Goal: Information Seeking & Learning: Find specific fact

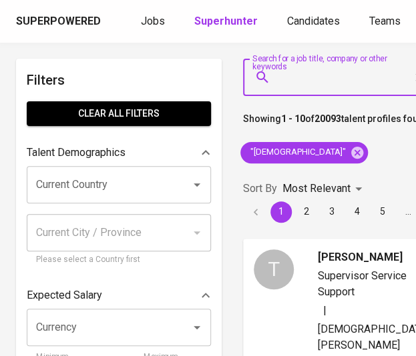
click at [322, 77] on input "Search for a job title, company or other keywords" at bounding box center [341, 77] width 131 height 25
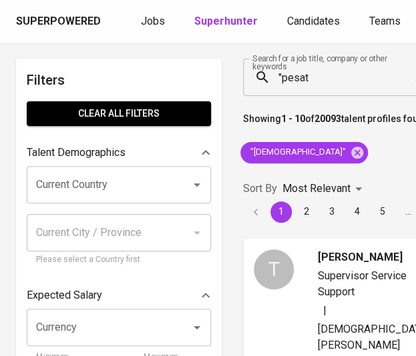
click at [312, 82] on input ""pesat" at bounding box center [341, 77] width 131 height 25
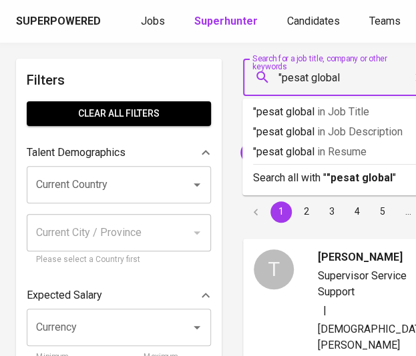
type input ""pesat global""
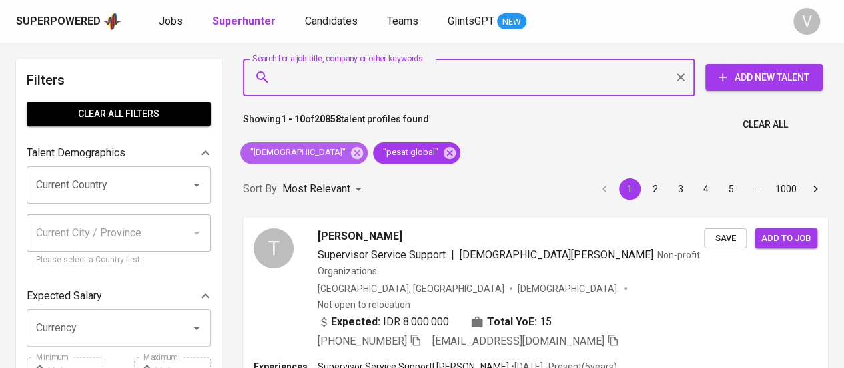
drag, startPoint x: 348, startPoint y: 153, endPoint x: 491, endPoint y: 131, distance: 144.4
click at [351, 153] on icon at bounding box center [357, 152] width 12 height 12
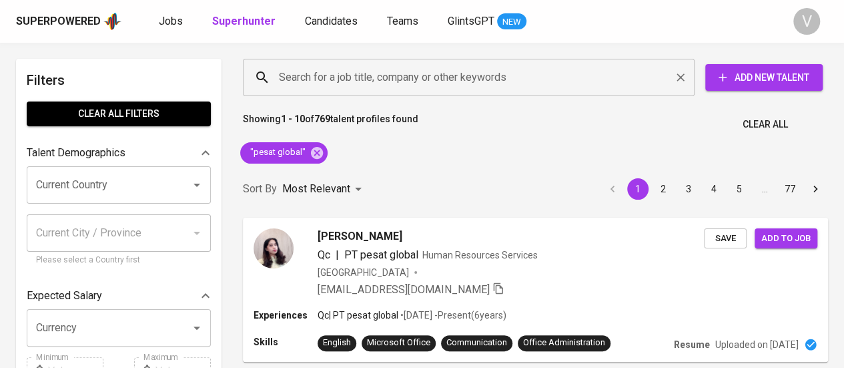
click at [390, 71] on input "Search for a job title, company or other keywords" at bounding box center [472, 77] width 393 height 25
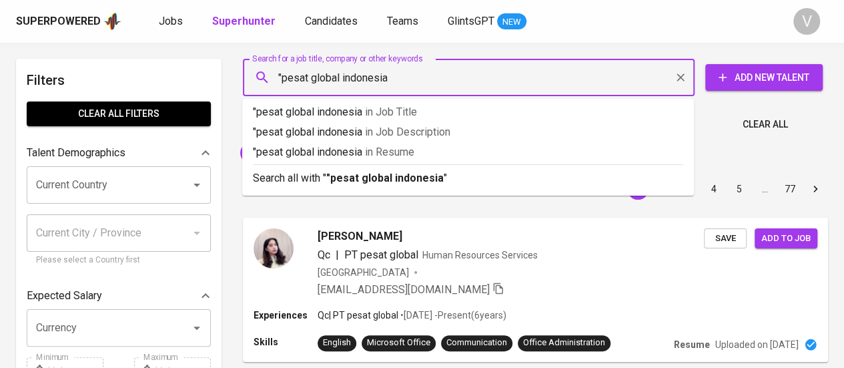
type input ""pesat global indonesia""
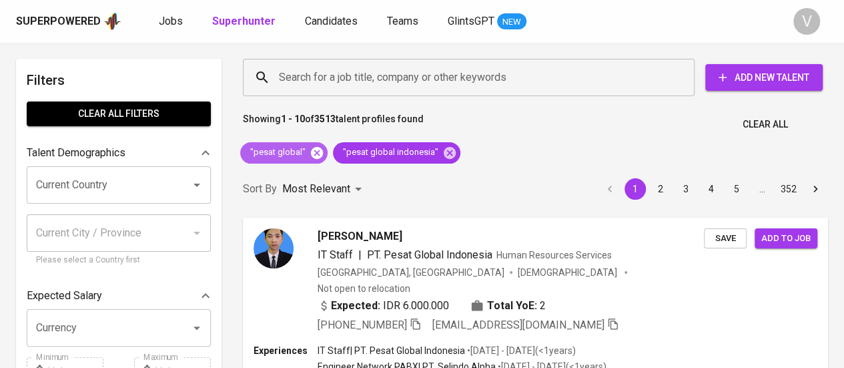
click at [314, 154] on icon at bounding box center [317, 152] width 12 height 12
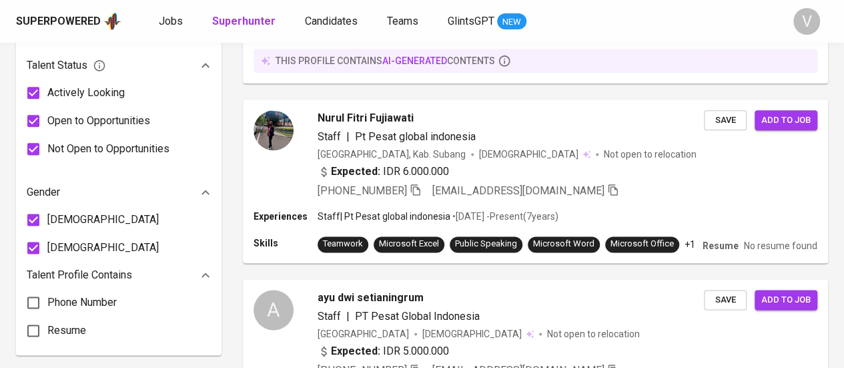
scroll to position [541, 0]
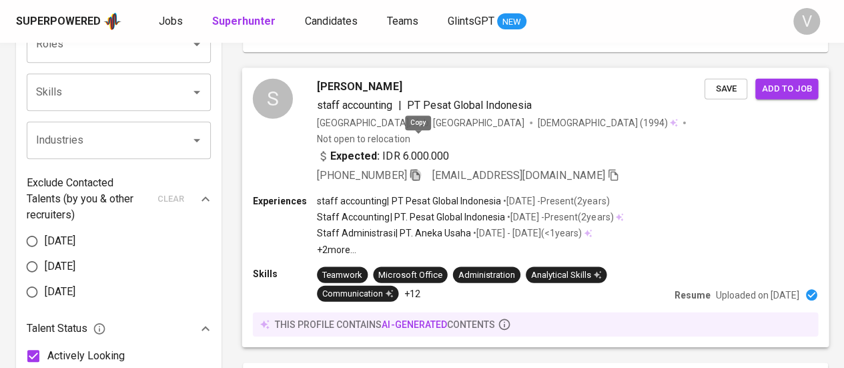
click at [415, 169] on icon "button" at bounding box center [414, 174] width 9 height 11
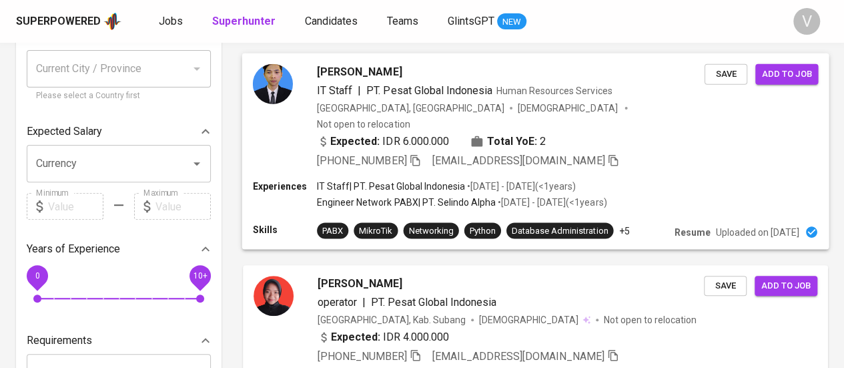
scroll to position [0, 0]
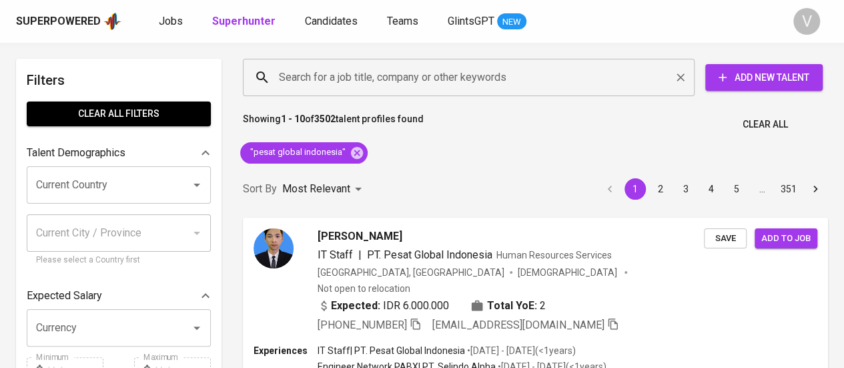
click at [415, 89] on input "Search for a job title, company or other keywords" at bounding box center [472, 77] width 393 height 25
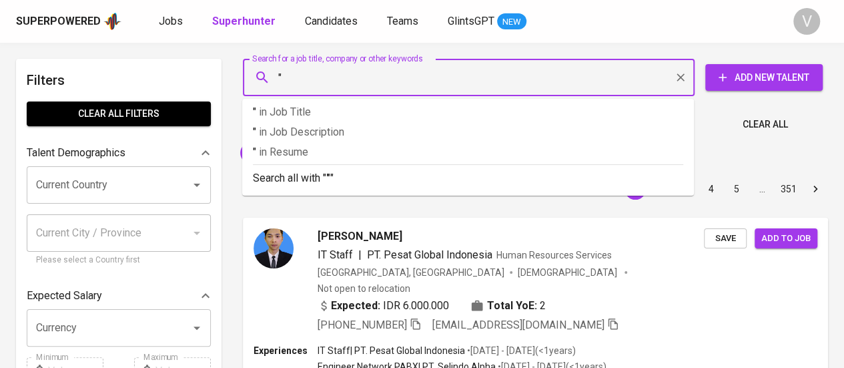
paste input "rvs indonesia (relx indonesia)"
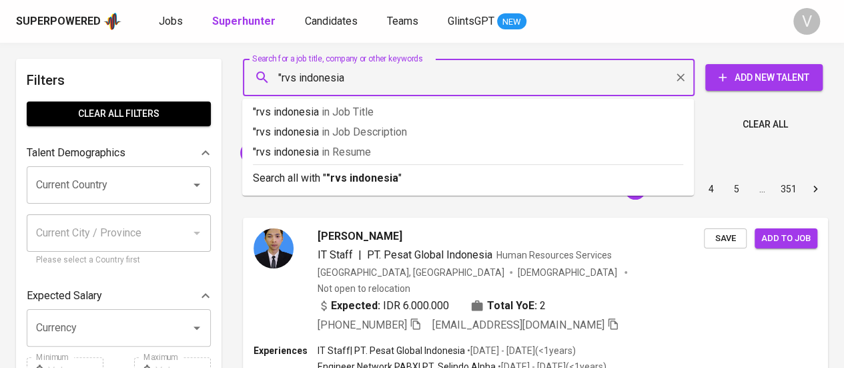
type input ""rvs indonesia""
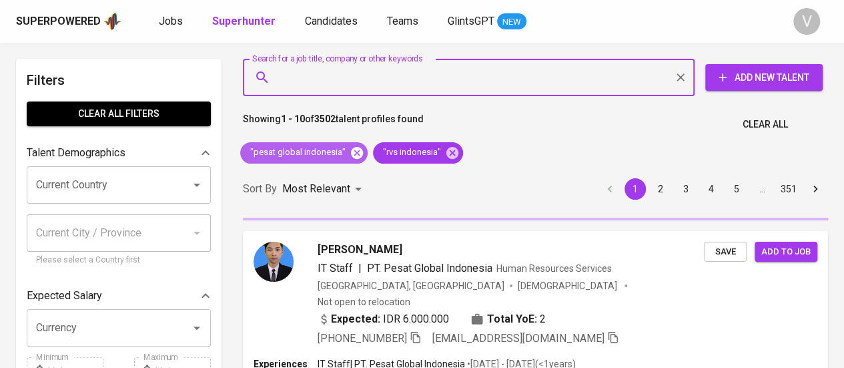
click at [351, 153] on icon at bounding box center [357, 152] width 12 height 12
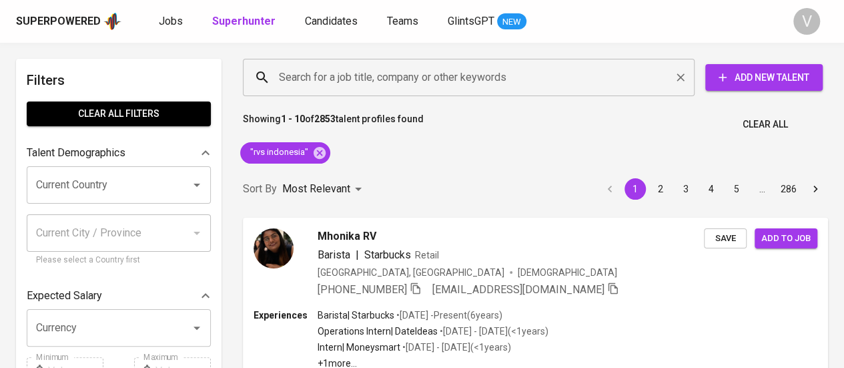
click at [342, 91] on div "Search for a job title, company or other keywords" at bounding box center [469, 77] width 452 height 37
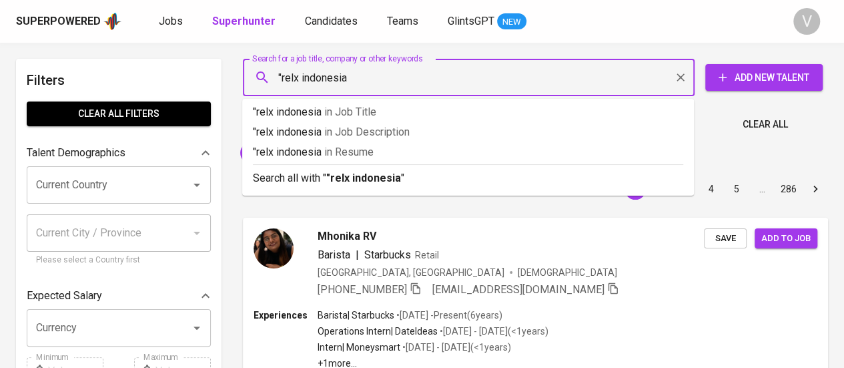
type input ""relx indonesia""
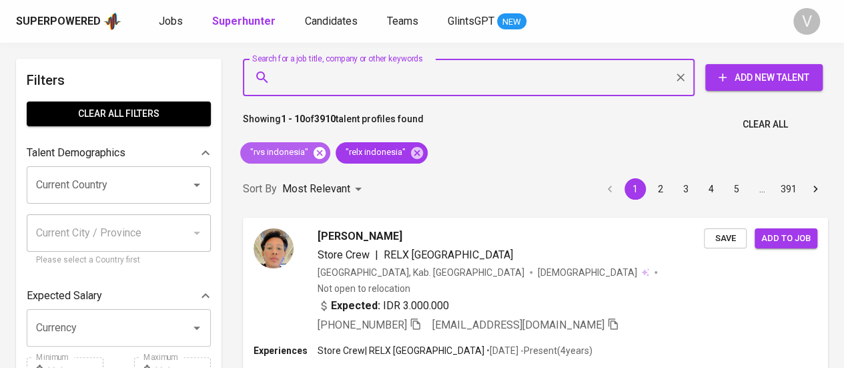
click at [317, 151] on icon at bounding box center [319, 153] width 15 height 15
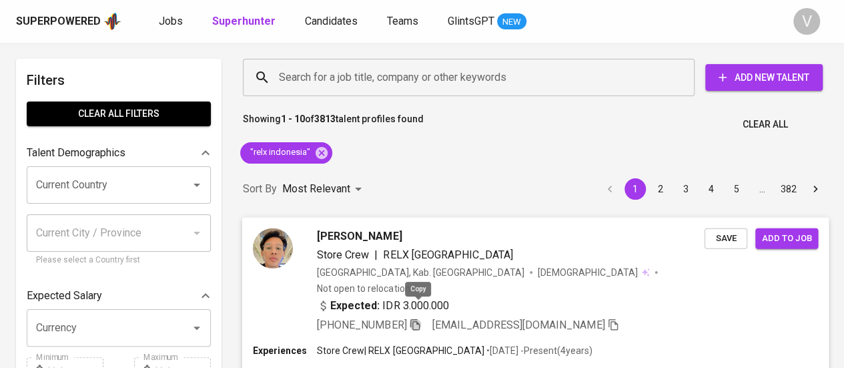
click at [415, 318] on icon "button" at bounding box center [415, 324] width 12 height 12
